Goal: Information Seeking & Learning: Learn about a topic

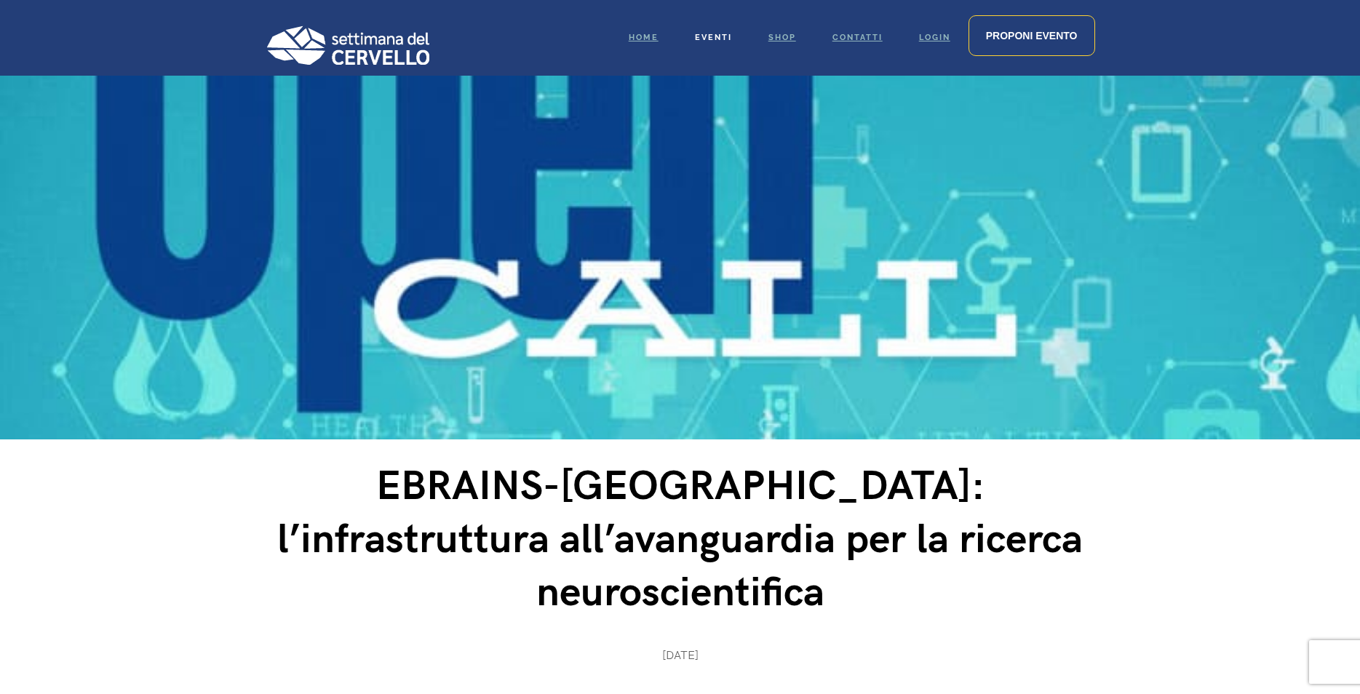
click at [708, 32] on link "Eventi" at bounding box center [714, 38] width 74 height 76
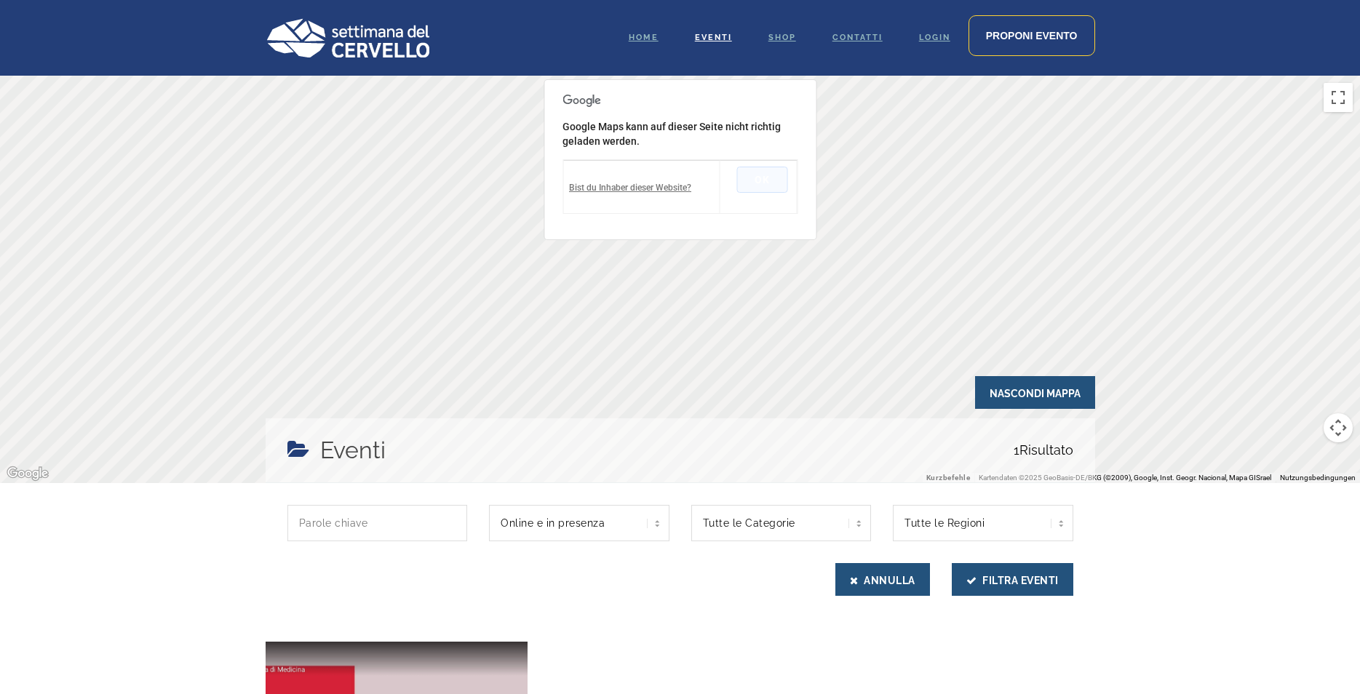
click at [762, 178] on button "Ok" at bounding box center [762, 180] width 51 height 26
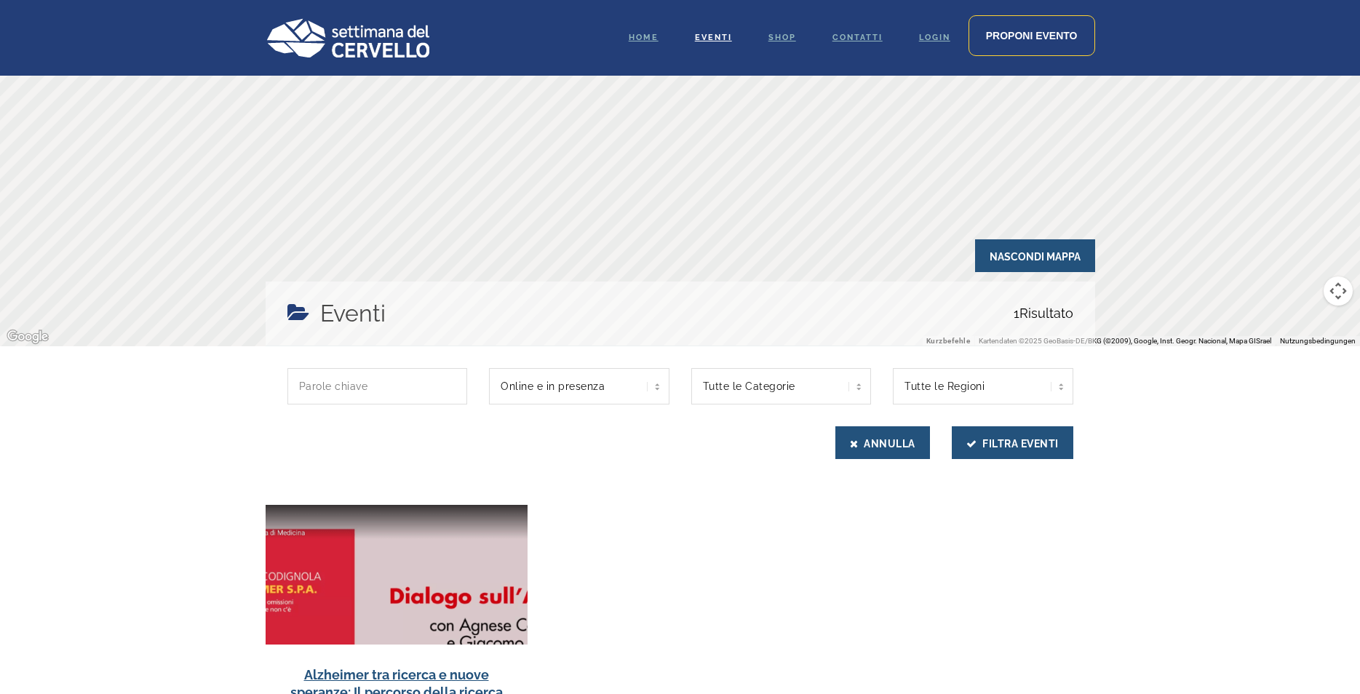
scroll to position [291, 0]
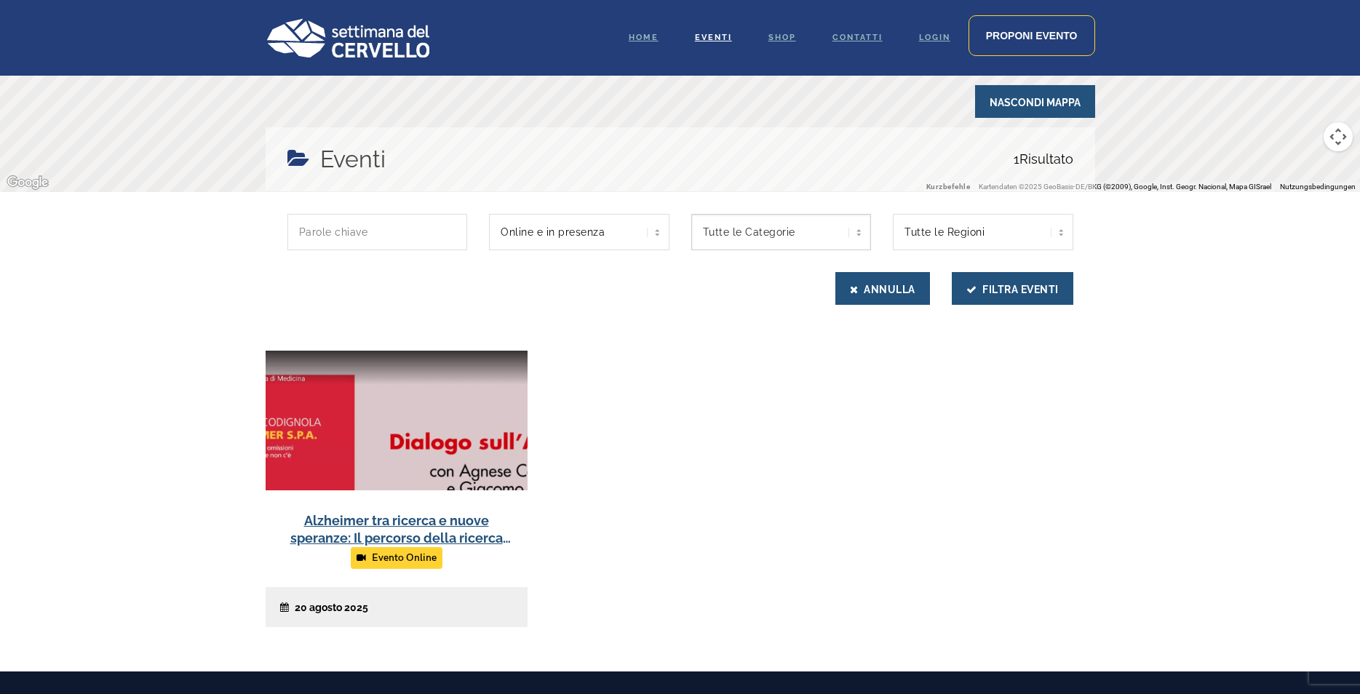
click at [860, 235] on select "Tutte le Categorie Intervista" at bounding box center [782, 232] width 181 height 36
click at [846, 528] on div "Alzheimer tra ricerca e nuove speranze: Il percorso della ricerca sulla malatti…" at bounding box center [681, 500] width 852 height 299
drag, startPoint x: 585, startPoint y: 550, endPoint x: 595, endPoint y: 538, distance: 16.0
click at [585, 550] on div "Alzheimer tra ricerca e nuove speranze: Il percorso della ricerca sulla malatti…" at bounding box center [681, 500] width 852 height 299
